Goal: Task Accomplishment & Management: Use online tool/utility

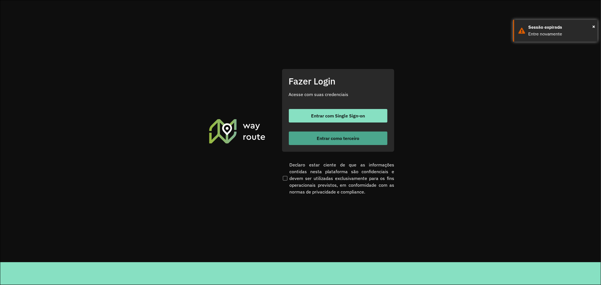
click at [367, 136] on button "Entrar como terceiro" at bounding box center [338, 139] width 99 height 14
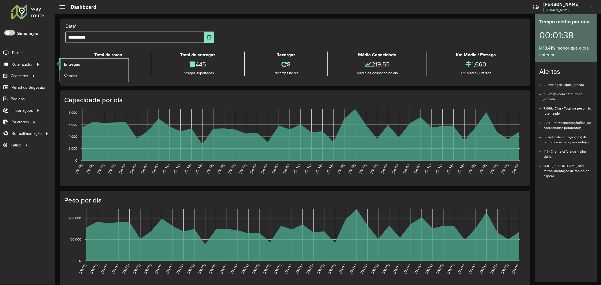
click at [67, 60] on link "Entregas" at bounding box center [93, 64] width 69 height 11
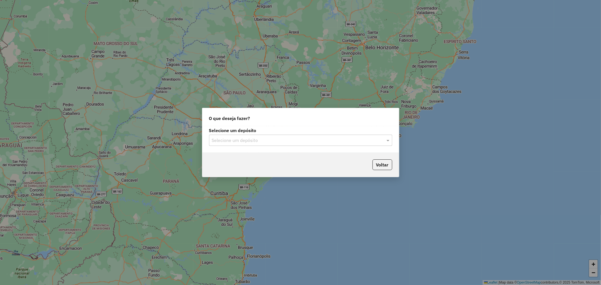
click at [277, 141] on input "text" at bounding box center [295, 140] width 166 height 7
click at [263, 158] on div "Santabier" at bounding box center [300, 157] width 183 height 10
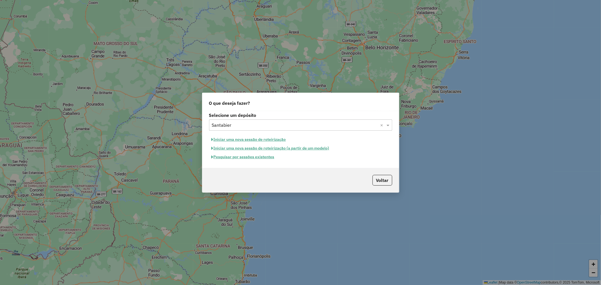
click at [267, 158] on button "Pesquisar por sessões existentes" at bounding box center [243, 157] width 68 height 9
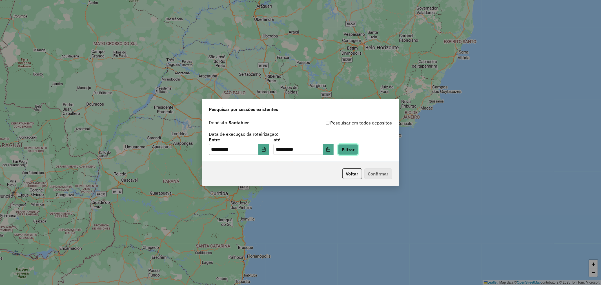
click at [352, 149] on button "Filtrar" at bounding box center [348, 149] width 20 height 11
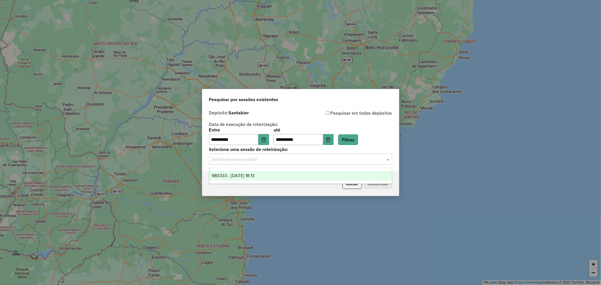
click at [273, 160] on input "text" at bounding box center [295, 159] width 166 height 7
click at [268, 173] on div "980333 - [DATE] 18:13" at bounding box center [300, 176] width 183 height 10
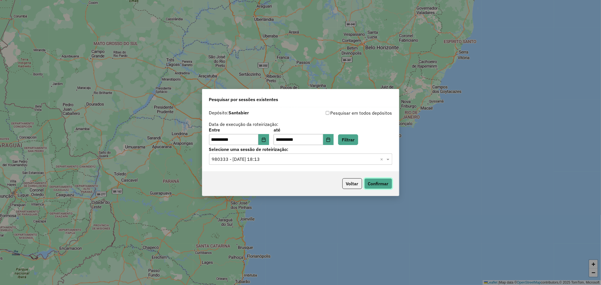
click at [384, 185] on button "Confirmar" at bounding box center [378, 183] width 28 height 11
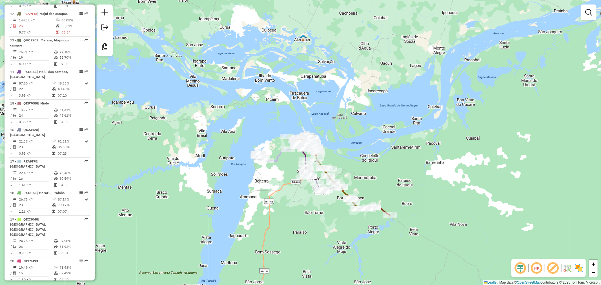
scroll to position [595, 0]
